Goal: Task Accomplishment & Management: Use online tool/utility

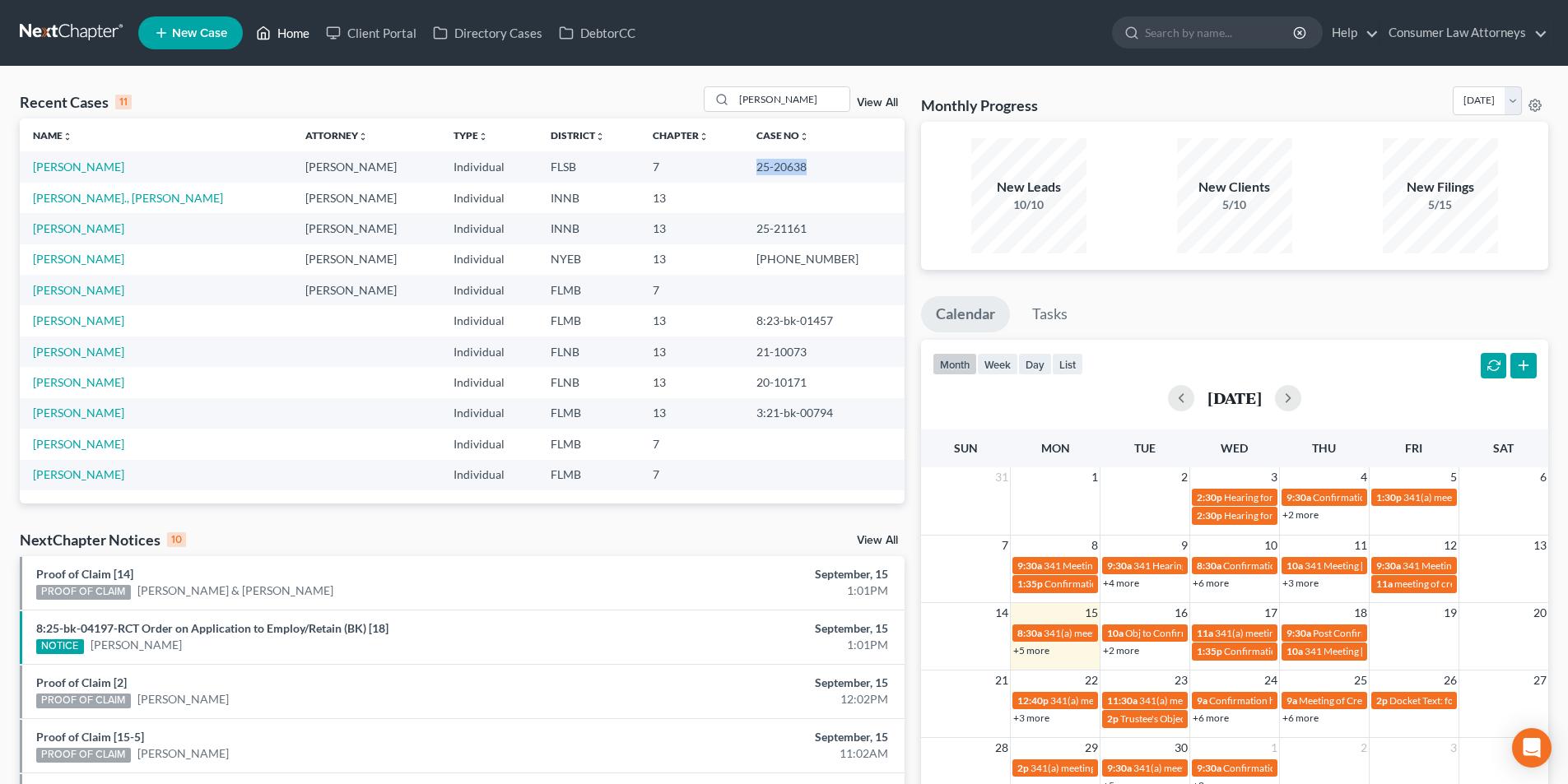
click at [300, 34] on link "Home" at bounding box center [283, 33] width 70 height 29
click at [781, 104] on input "[PERSON_NAME]" at bounding box center [792, 99] width 115 height 24
click at [755, 104] on input "[PERSON_NAME]" at bounding box center [792, 99] width 115 height 24
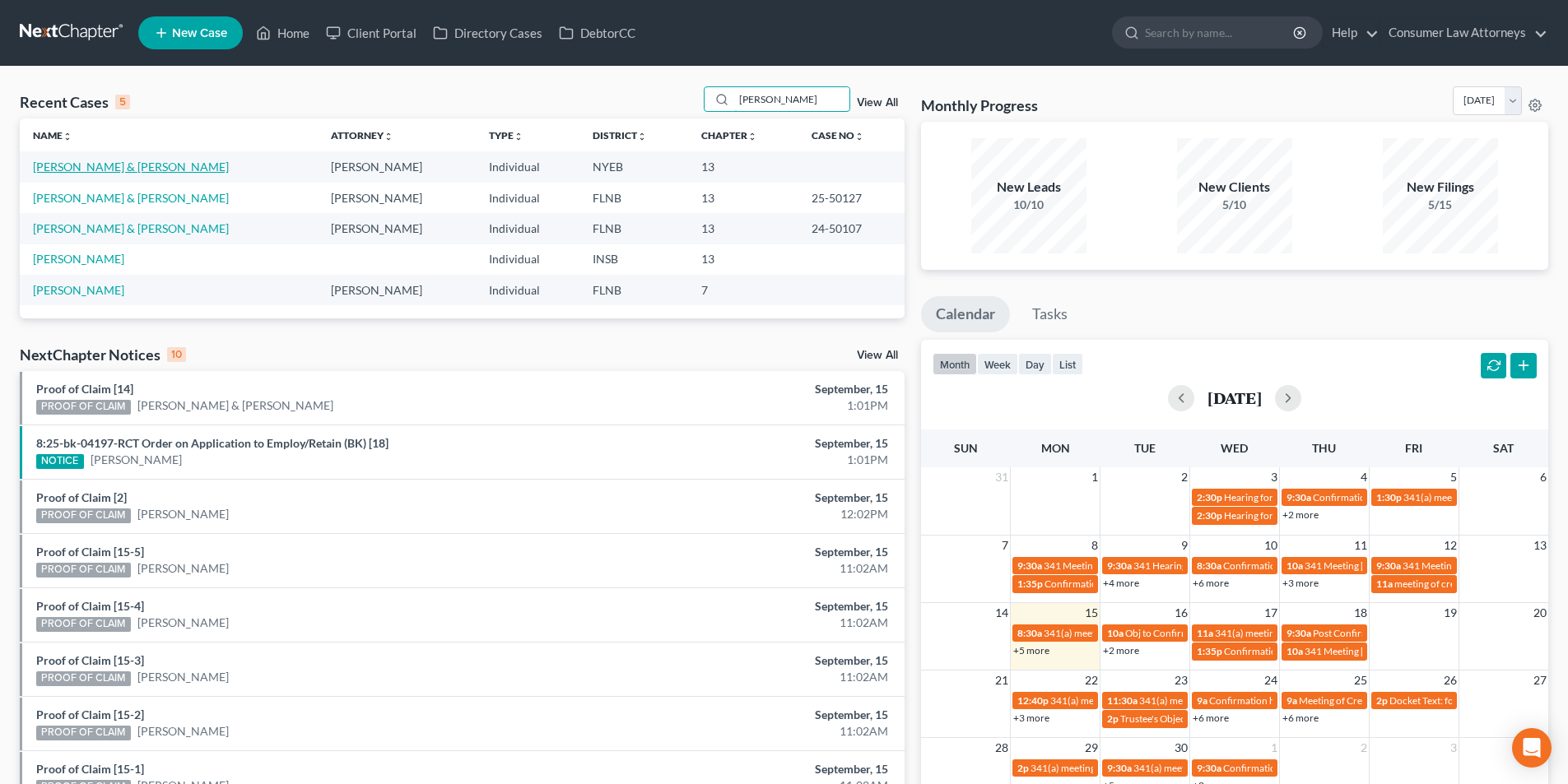
type input "[PERSON_NAME]"
click at [167, 167] on link "[PERSON_NAME] & [PERSON_NAME]" at bounding box center [130, 166] width 196 height 14
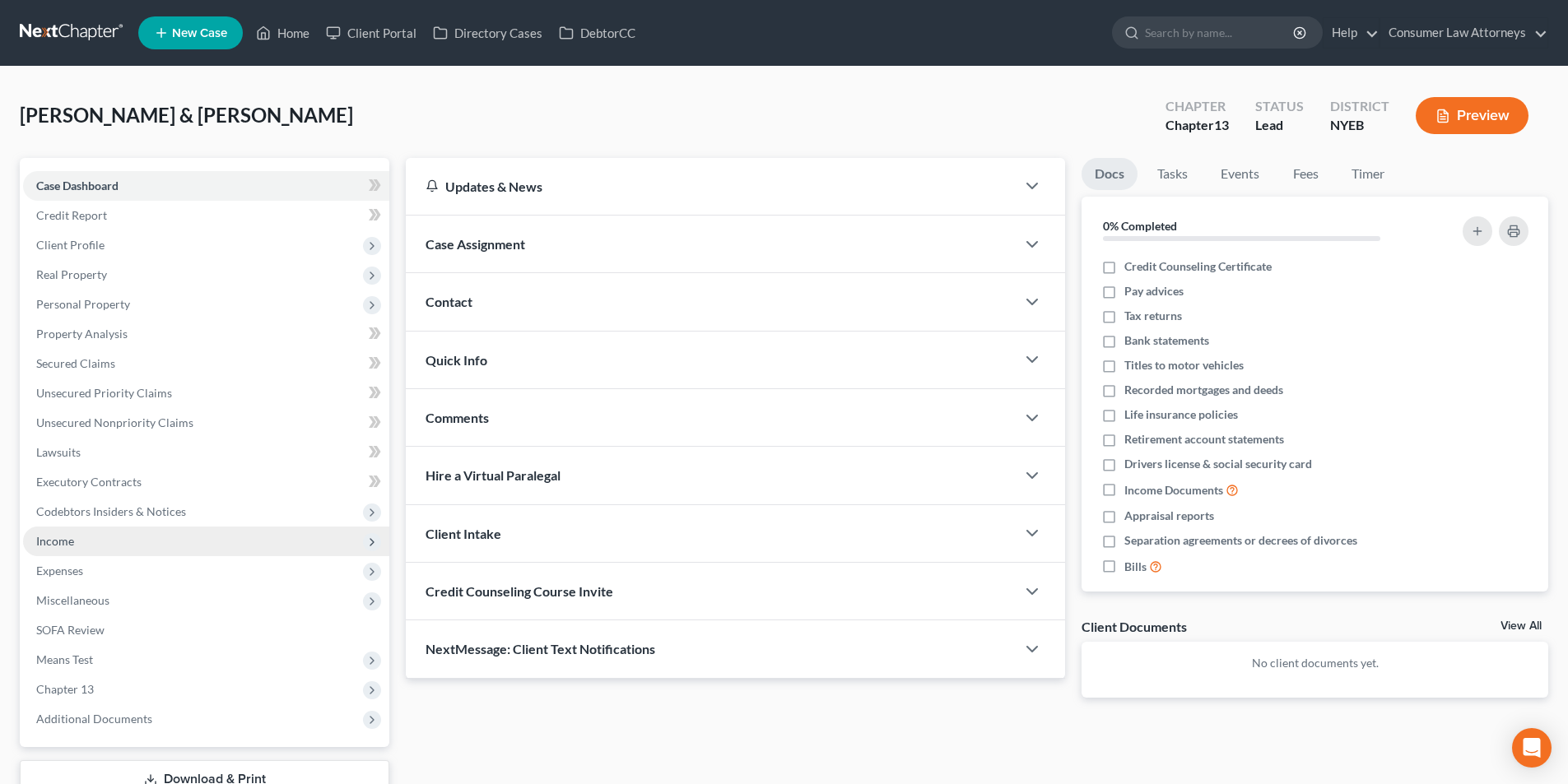
click at [78, 543] on span "Income" at bounding box center [206, 541] width 367 height 29
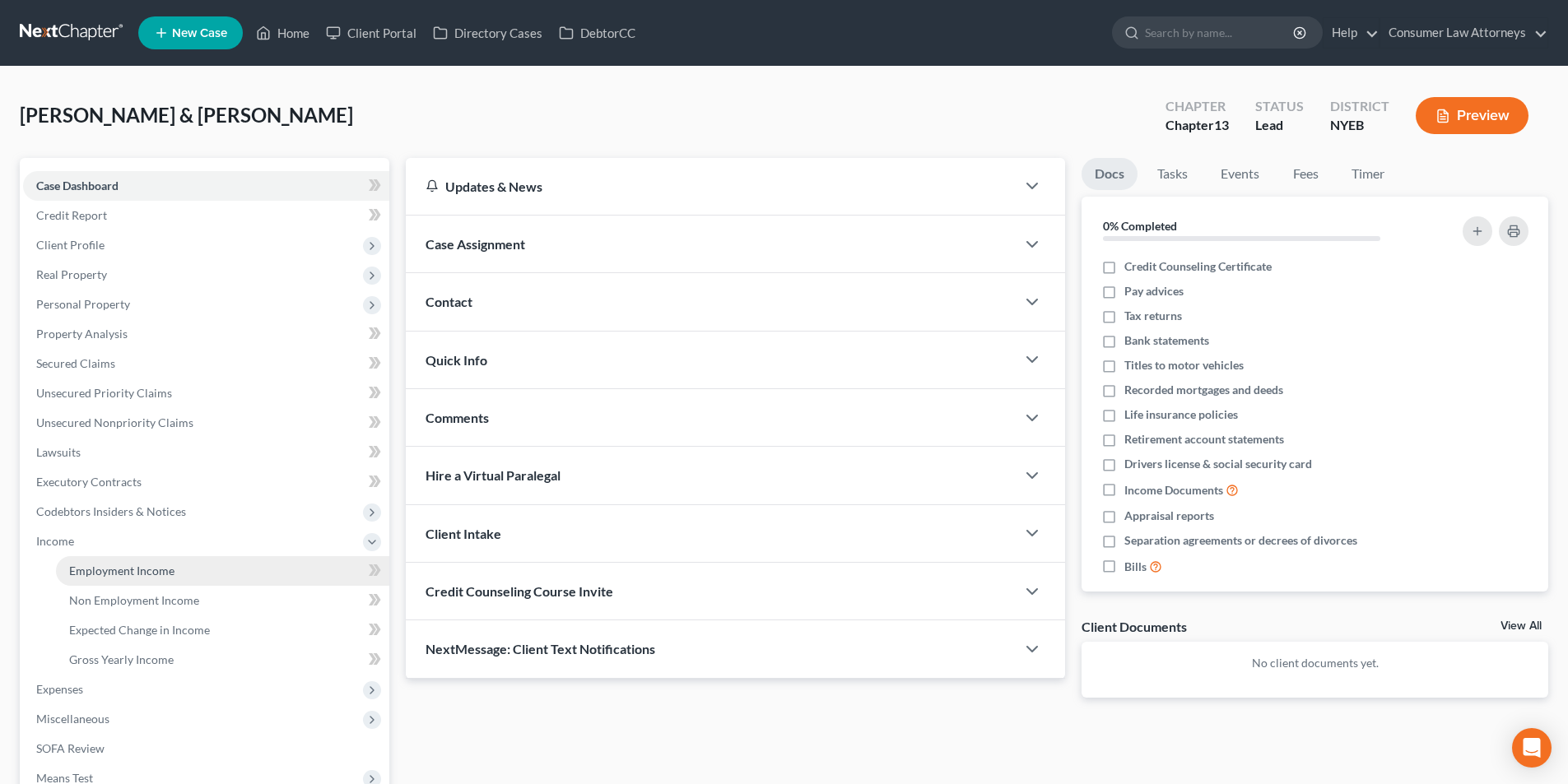
click at [155, 564] on span "Employment Income" at bounding box center [122, 570] width 105 height 14
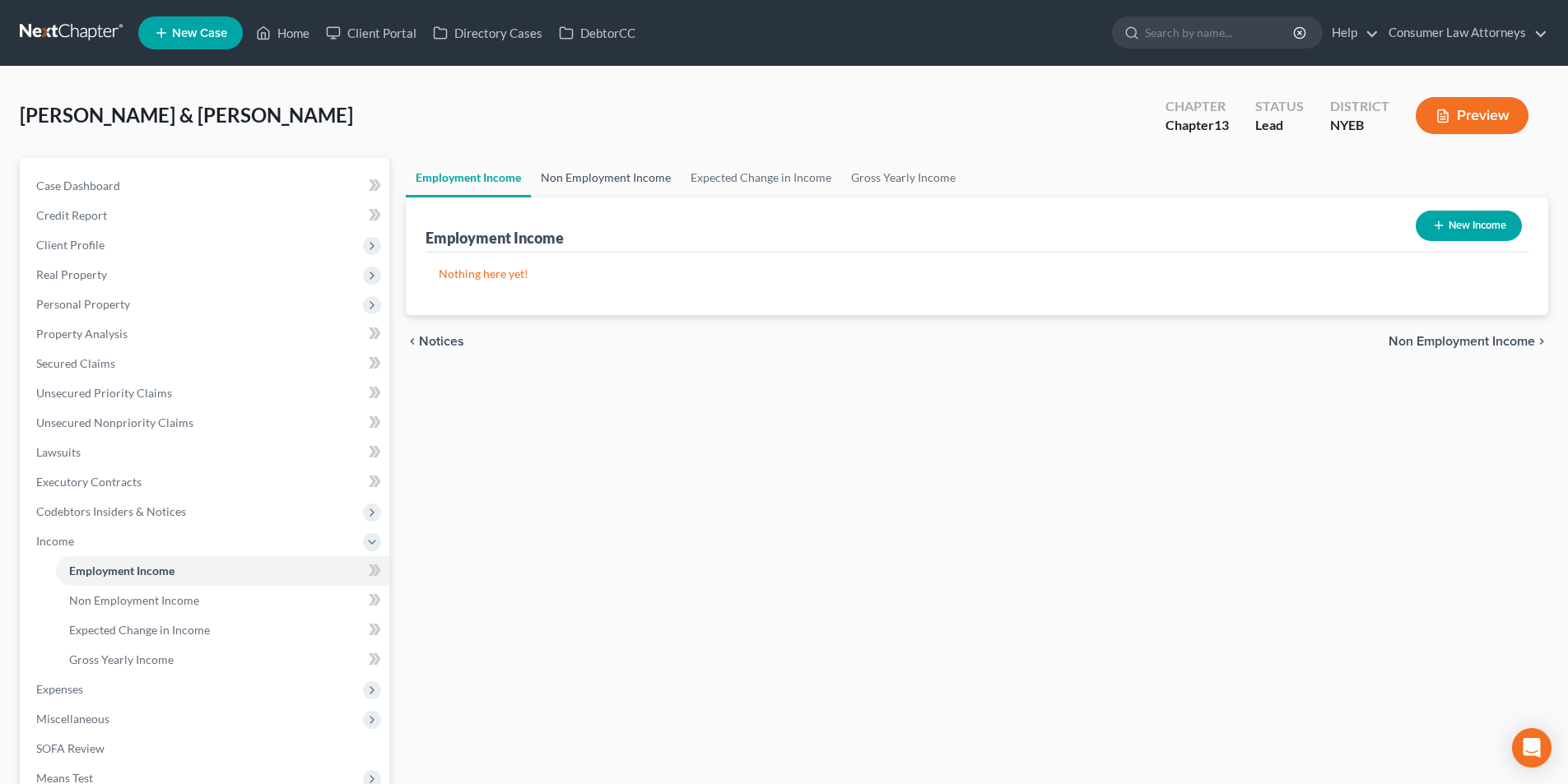
click at [609, 185] on link "Non Employment Income" at bounding box center [605, 177] width 149 height 39
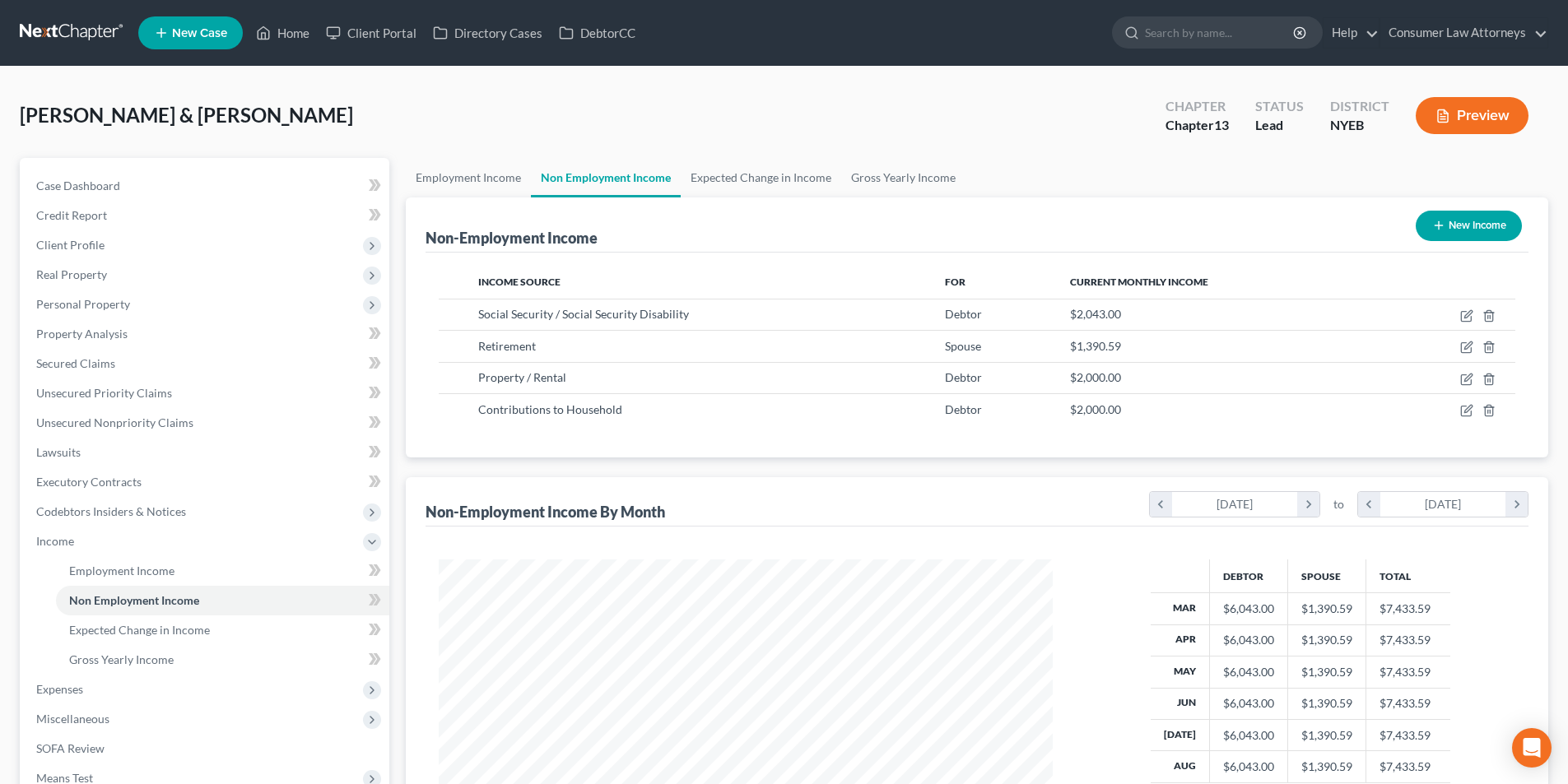
scroll to position [307, 647]
click at [900, 186] on link "Gross Yearly Income" at bounding box center [903, 177] width 124 height 39
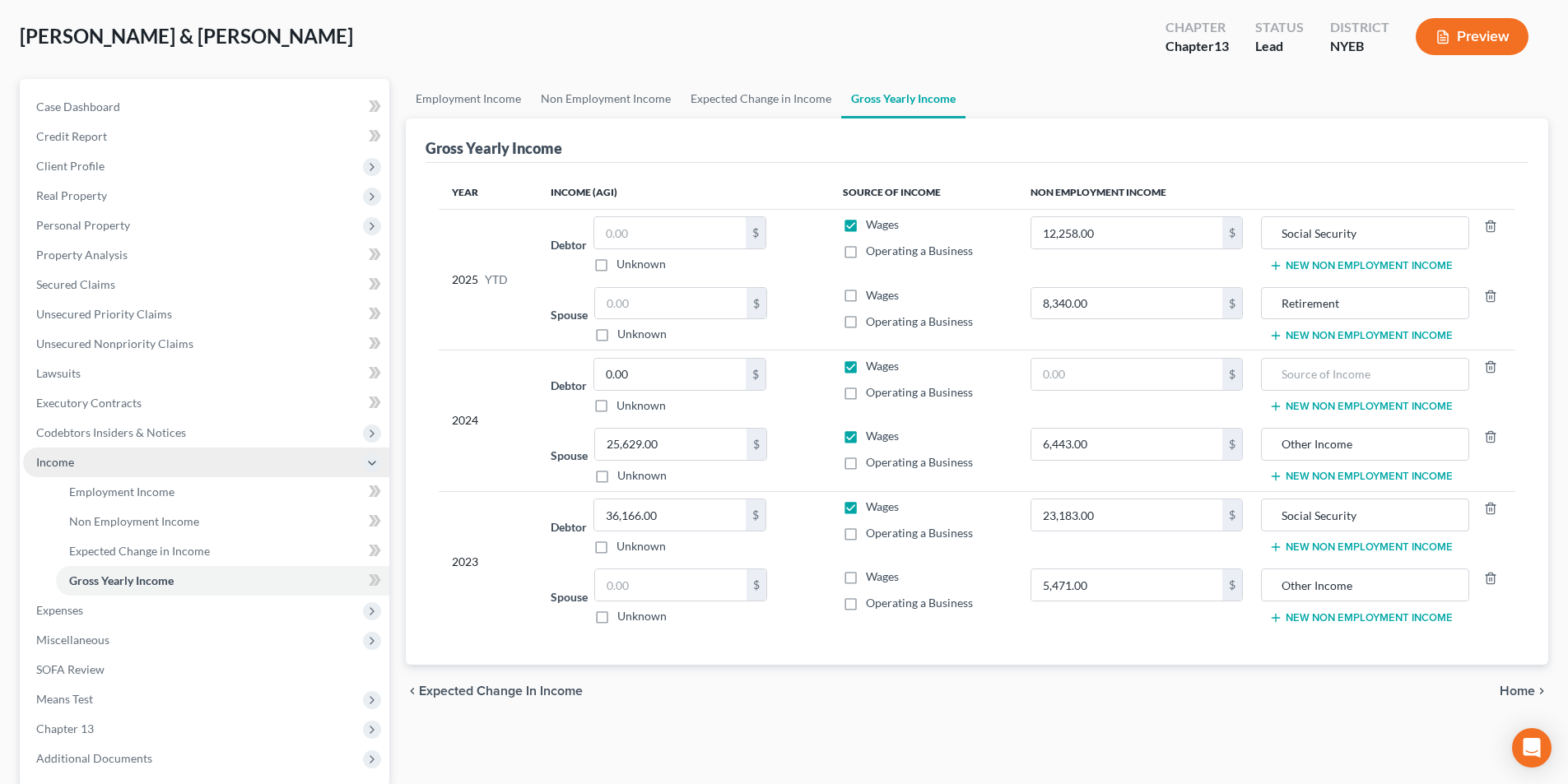
scroll to position [164, 0]
